Goal: Task Accomplishment & Management: Complete application form

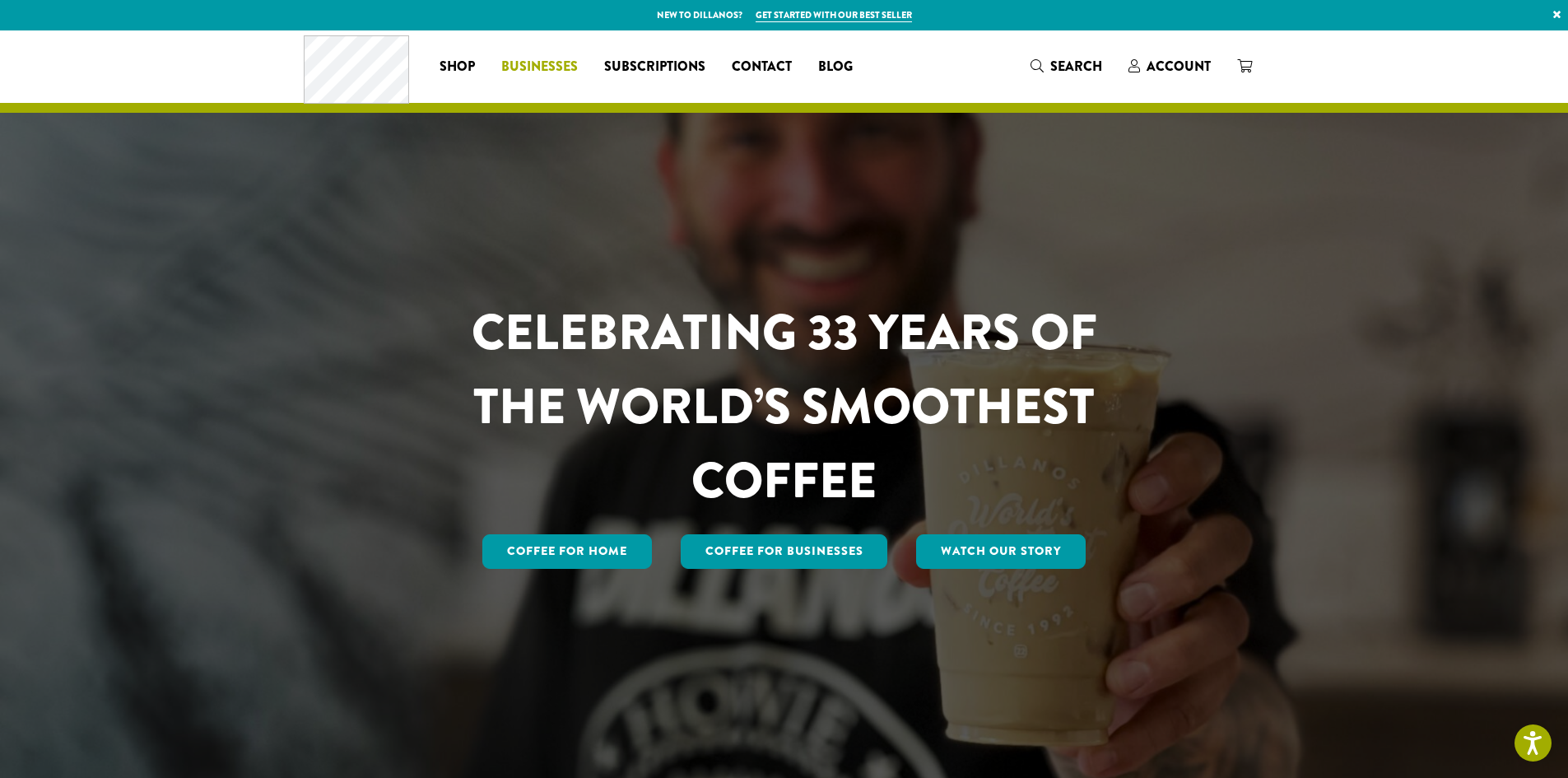
click at [533, 62] on span "Businesses" at bounding box center [540, 67] width 77 height 21
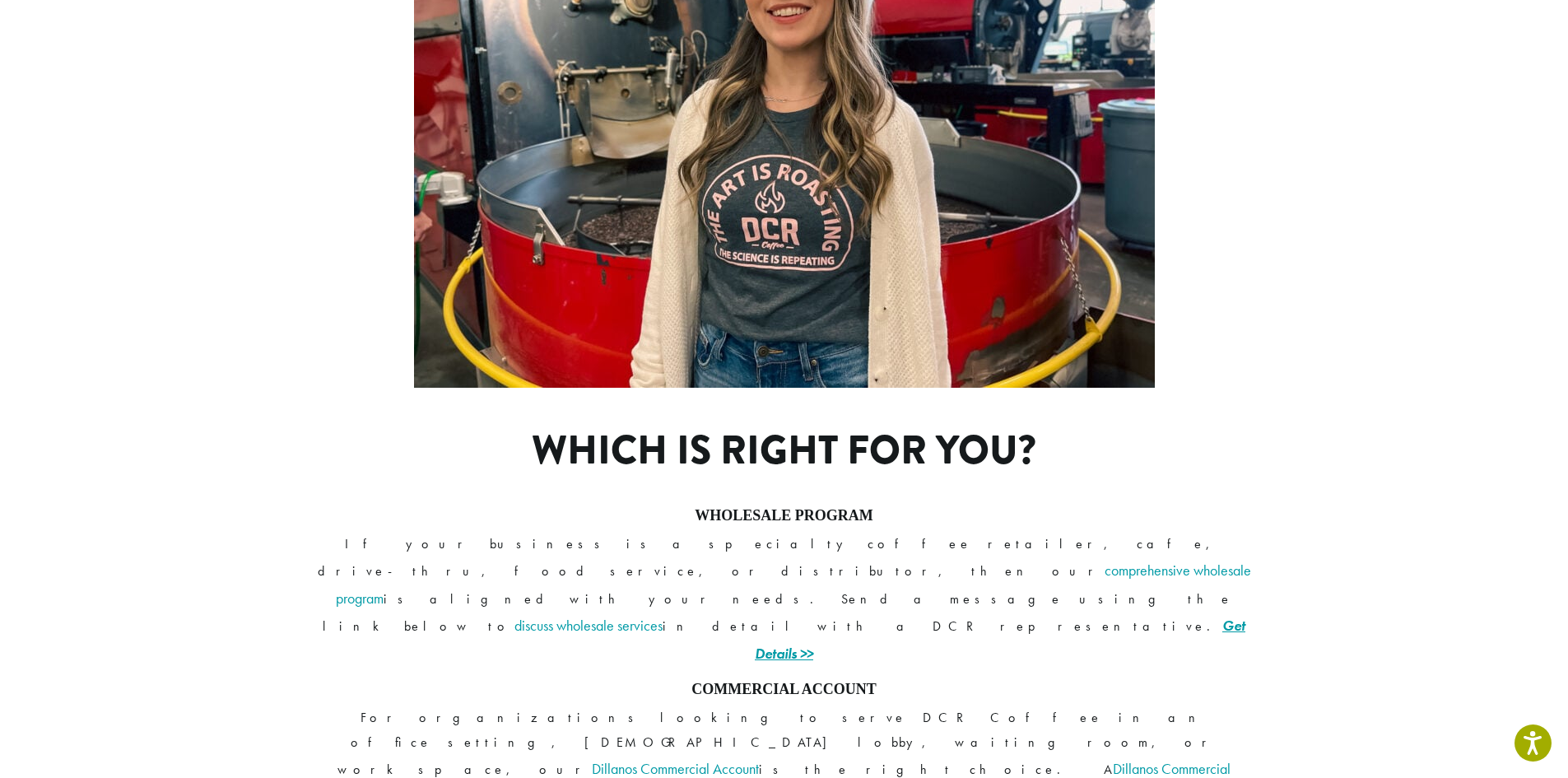
scroll to position [1140, 0]
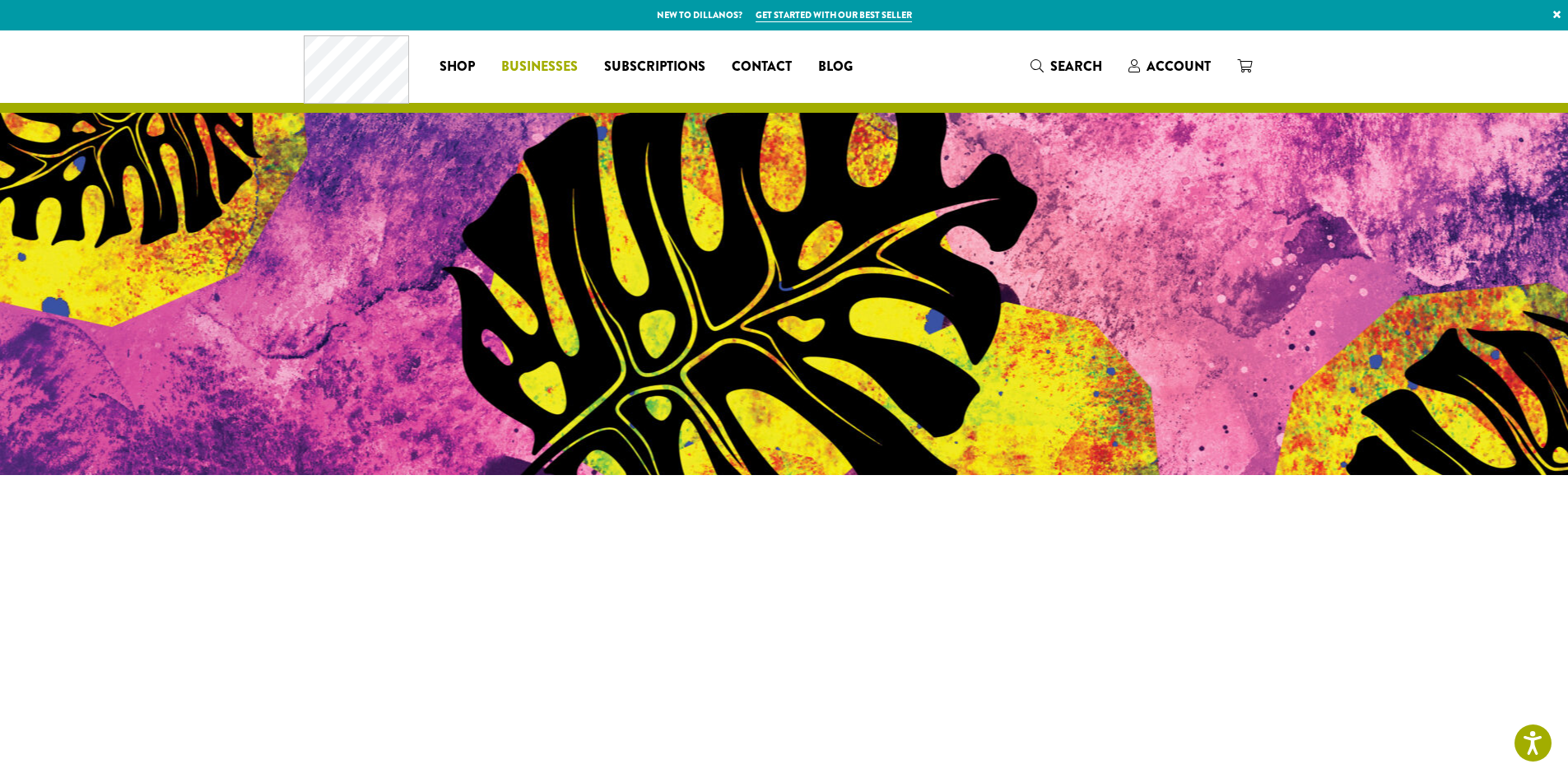
click at [533, 60] on span "Businesses" at bounding box center [540, 67] width 77 height 21
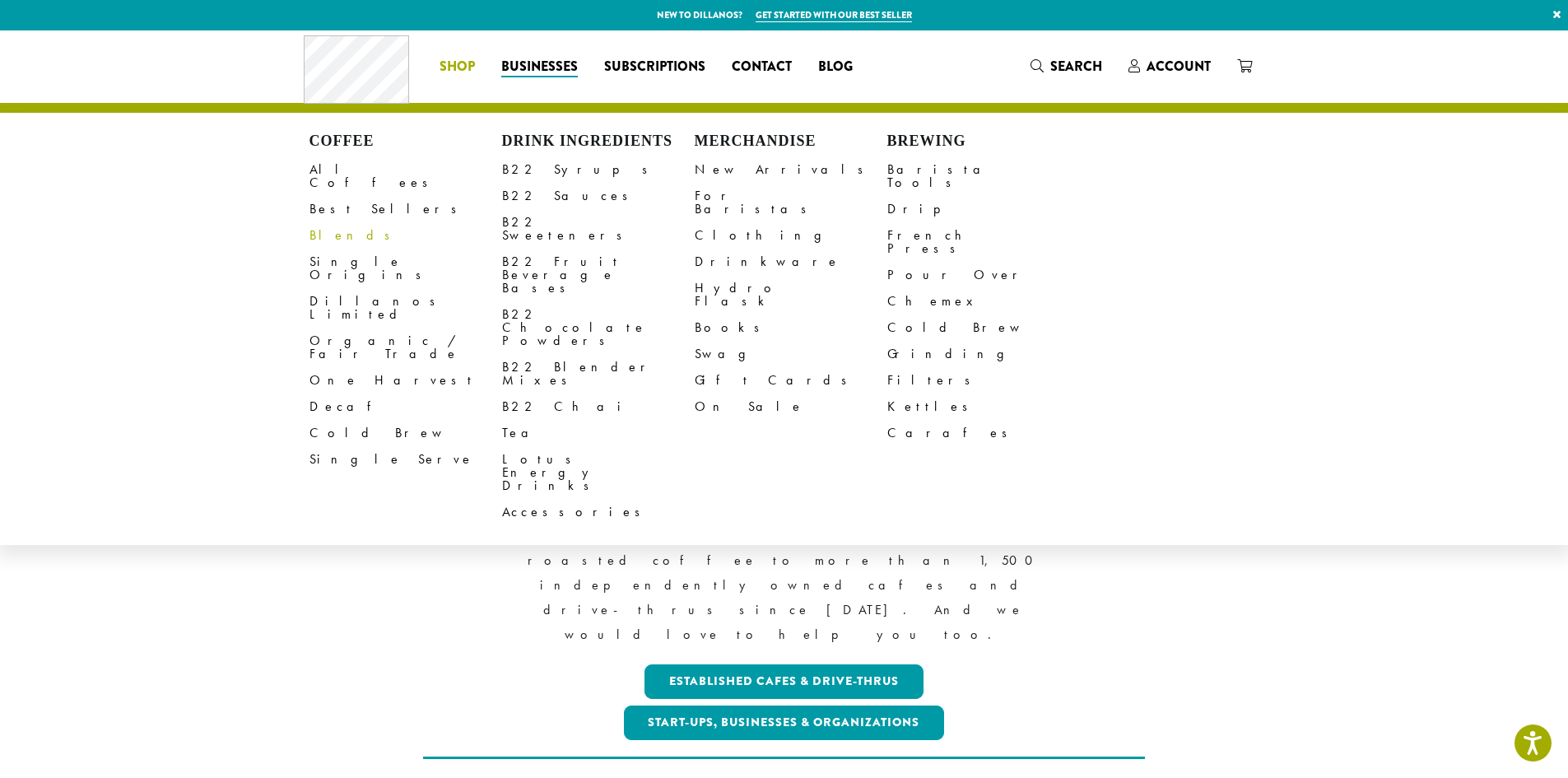
click at [320, 223] on link "Blends" at bounding box center [405, 235] width 192 height 26
